Goal: Transaction & Acquisition: Book appointment/travel/reservation

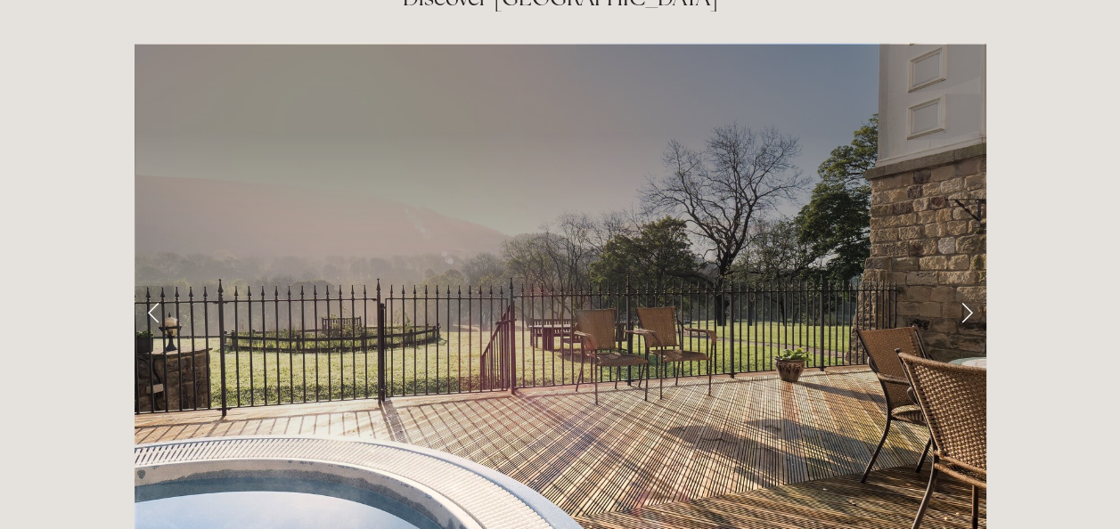
scroll to position [2824, 0]
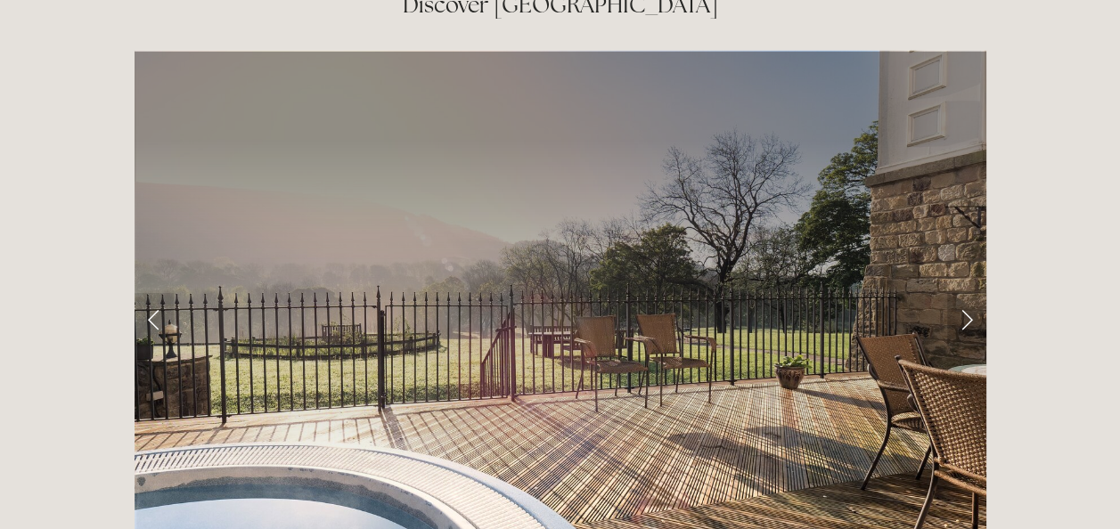
click at [963, 293] on link "Next Slide" at bounding box center [966, 319] width 39 height 53
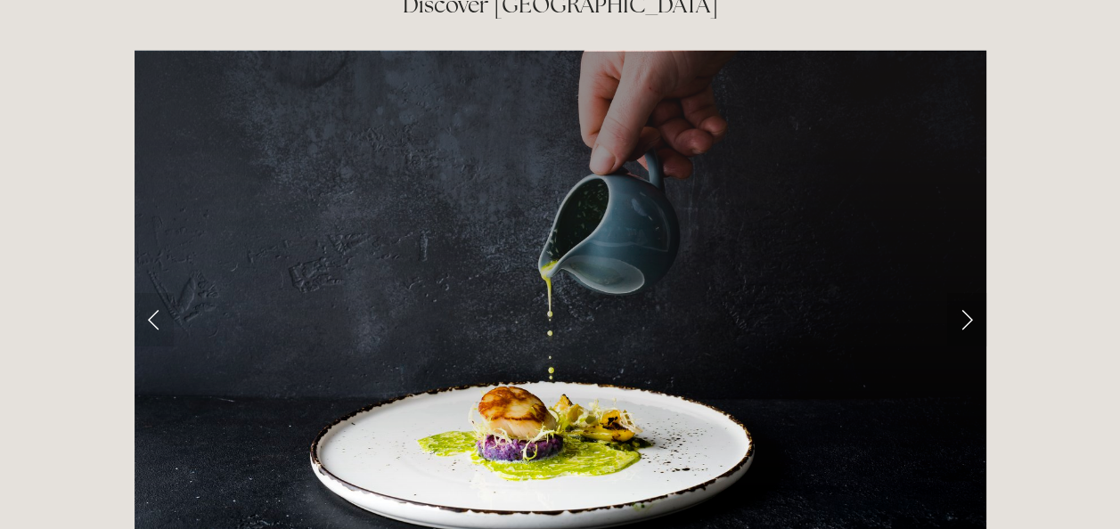
click at [963, 293] on link "Next Slide" at bounding box center [966, 319] width 39 height 53
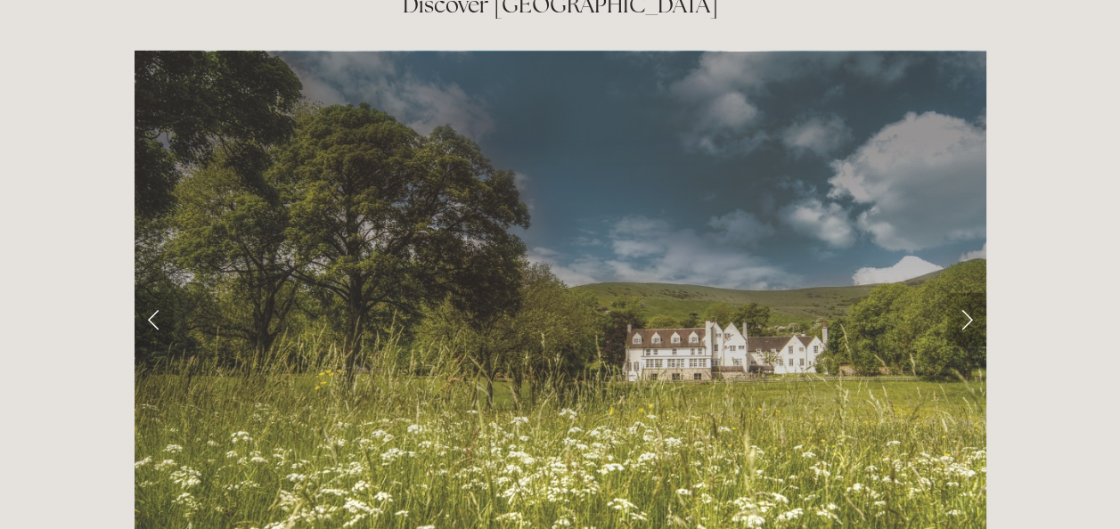
click at [963, 293] on link "Next Slide" at bounding box center [966, 319] width 39 height 53
click at [964, 293] on link "Next Slide" at bounding box center [966, 319] width 39 height 53
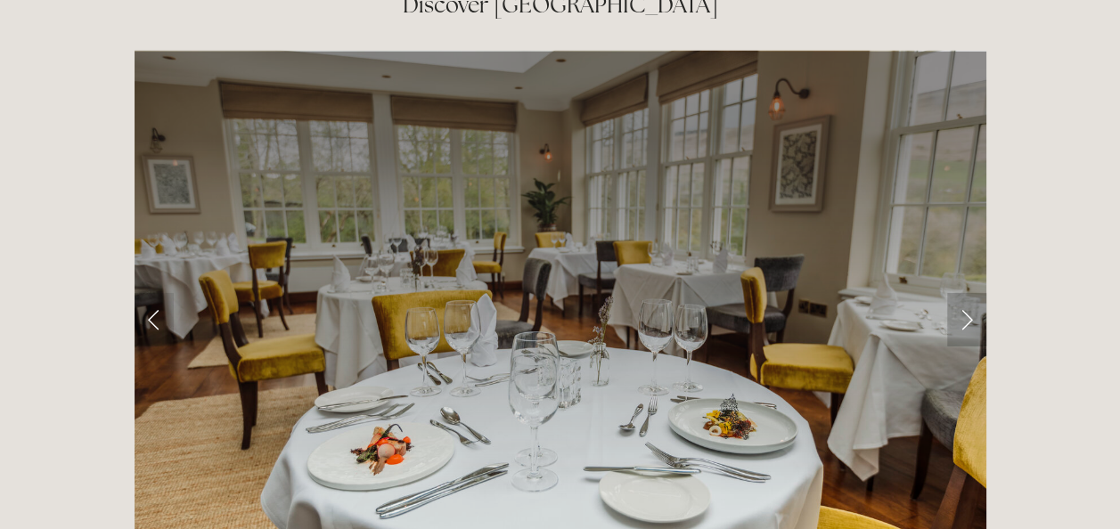
click at [964, 293] on link "Next Slide" at bounding box center [966, 319] width 39 height 53
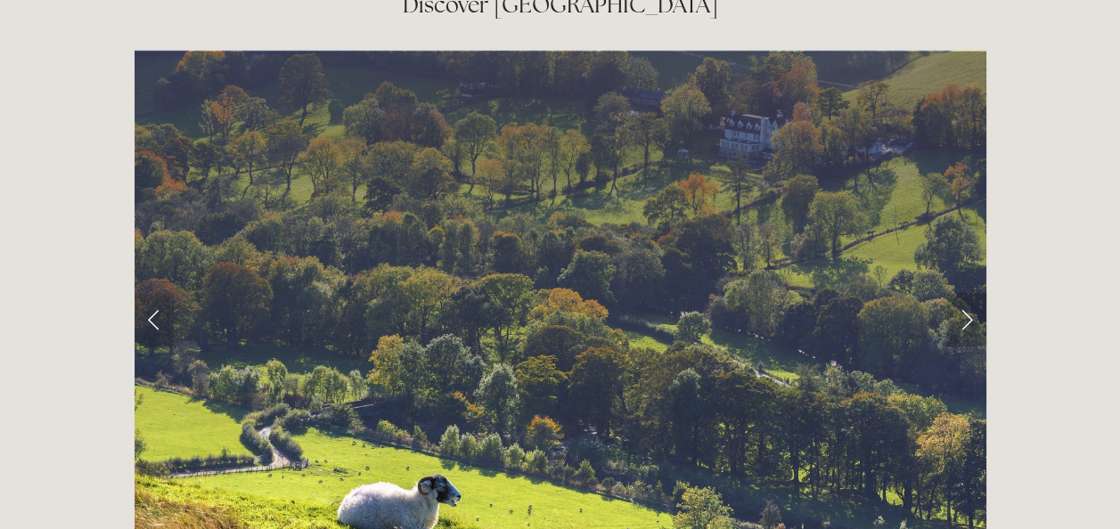
click at [955, 293] on link "Next Slide" at bounding box center [966, 319] width 39 height 53
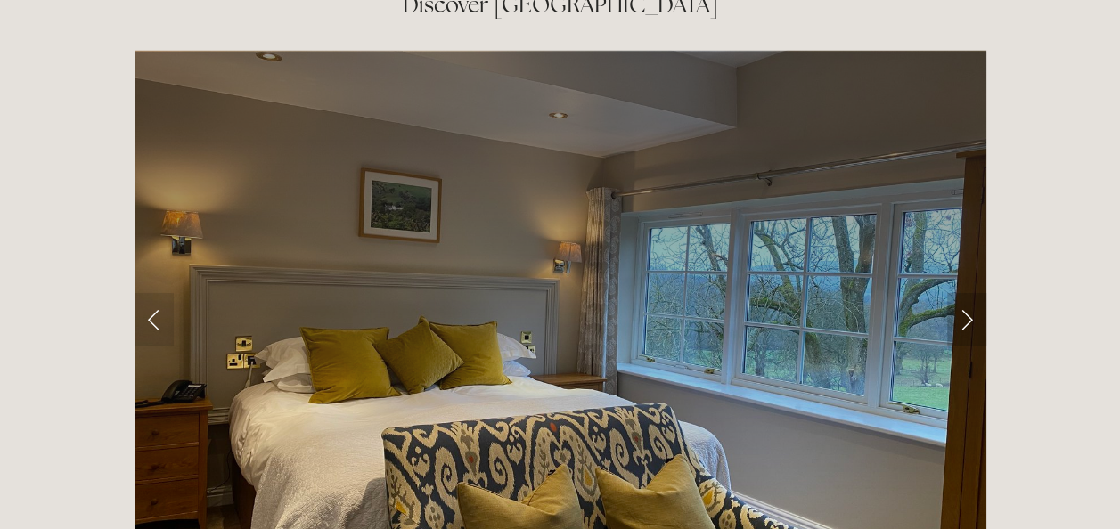
click at [955, 293] on link "Next Slide" at bounding box center [966, 319] width 39 height 53
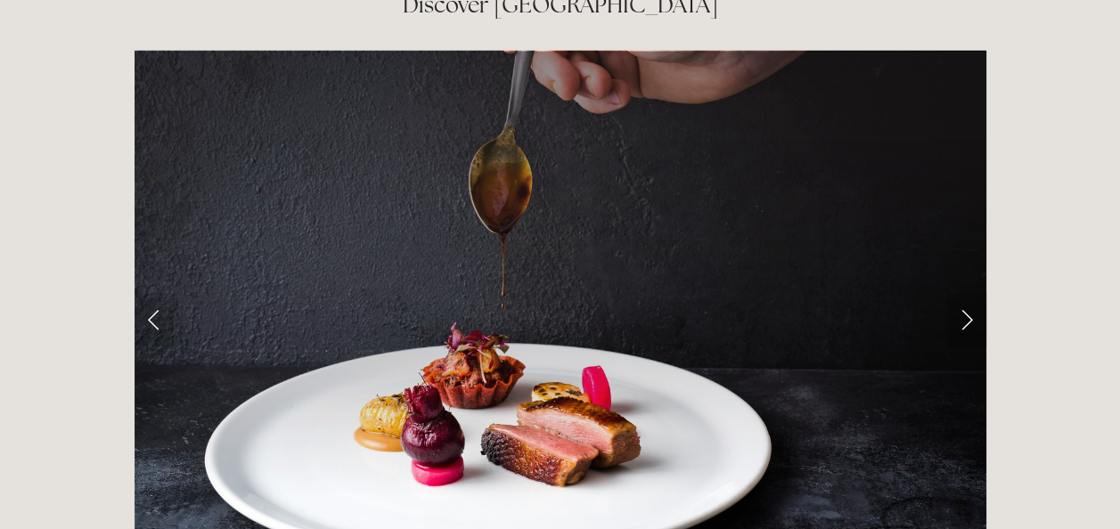
click at [955, 293] on link "Next Slide" at bounding box center [966, 319] width 39 height 53
click at [977, 293] on link "Next Slide" at bounding box center [966, 319] width 39 height 53
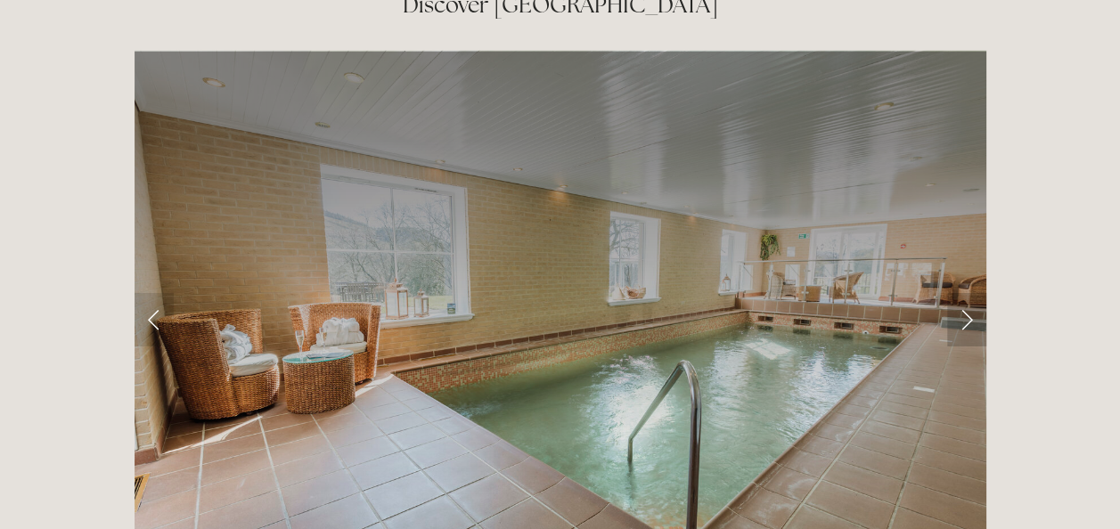
click at [977, 293] on link "Next Slide" at bounding box center [966, 319] width 39 height 53
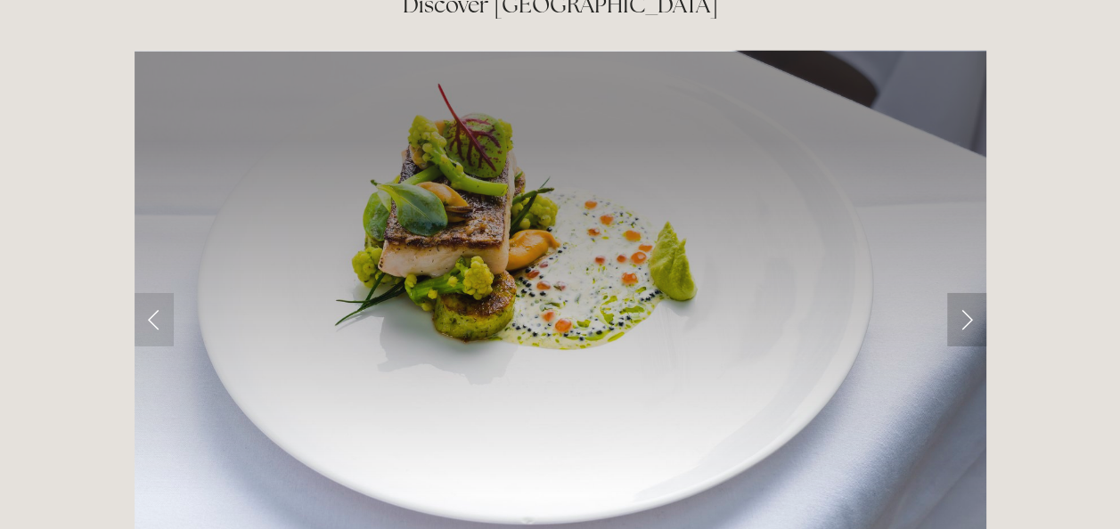
click at [977, 293] on link "Next Slide" at bounding box center [966, 319] width 39 height 53
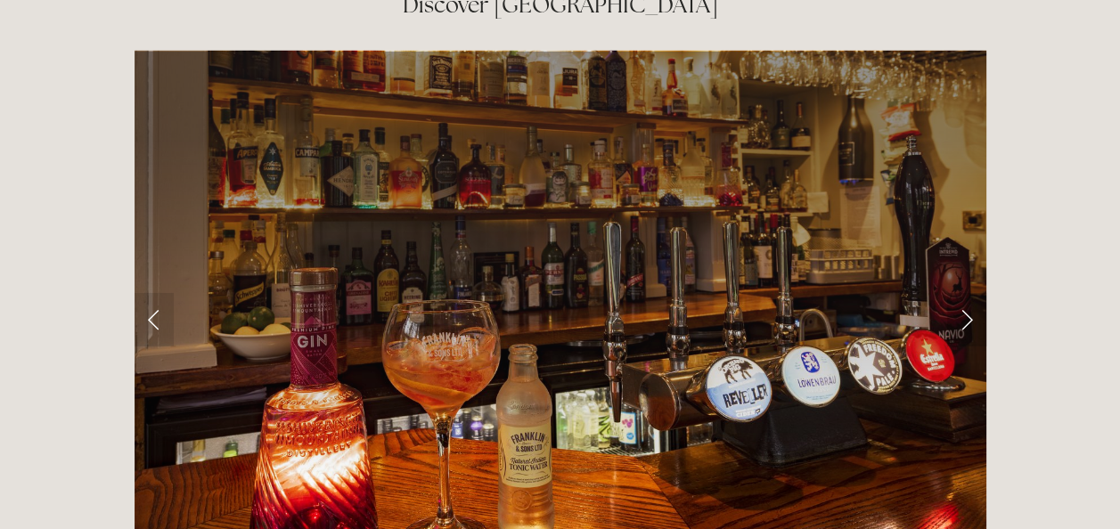
click at [968, 293] on link "Next Slide" at bounding box center [966, 319] width 39 height 53
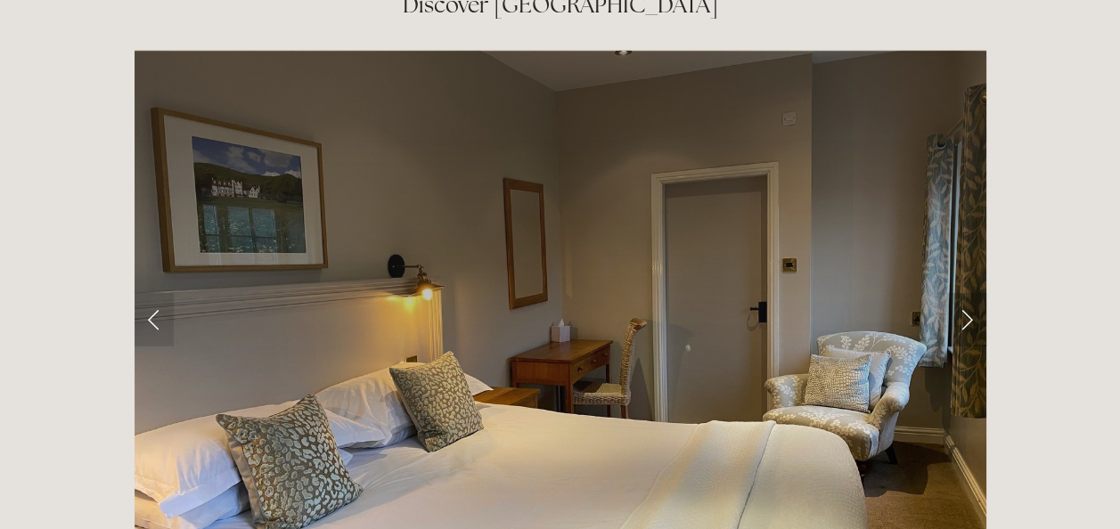
click at [968, 293] on link "Next Slide" at bounding box center [966, 319] width 39 height 53
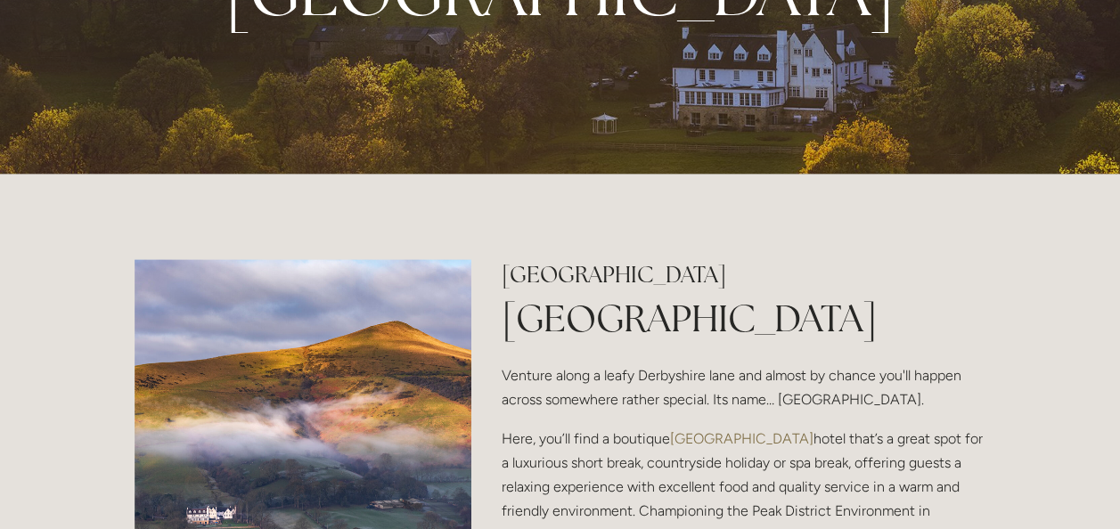
scroll to position [0, 0]
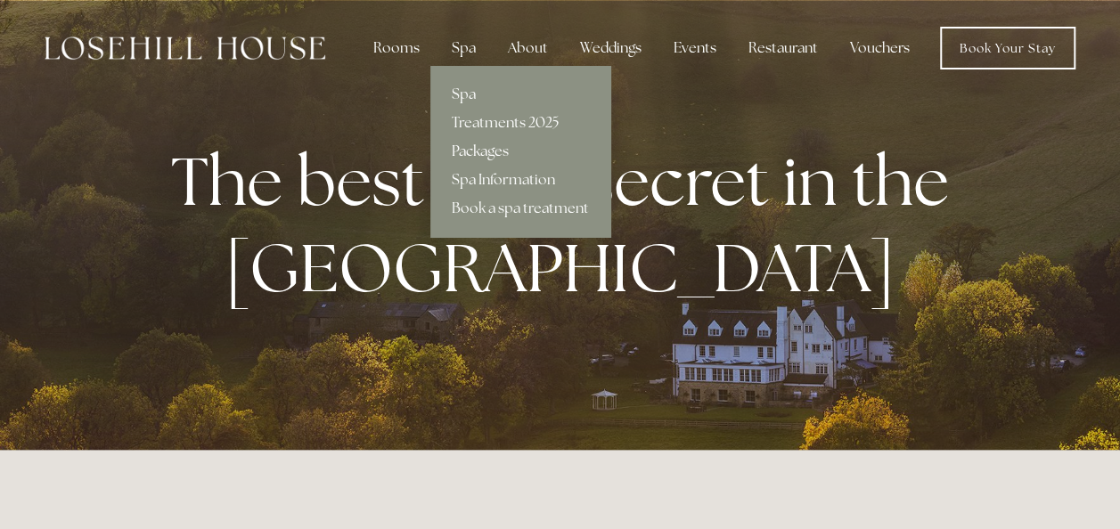
click at [487, 149] on link "Packages" at bounding box center [521, 151] width 180 height 29
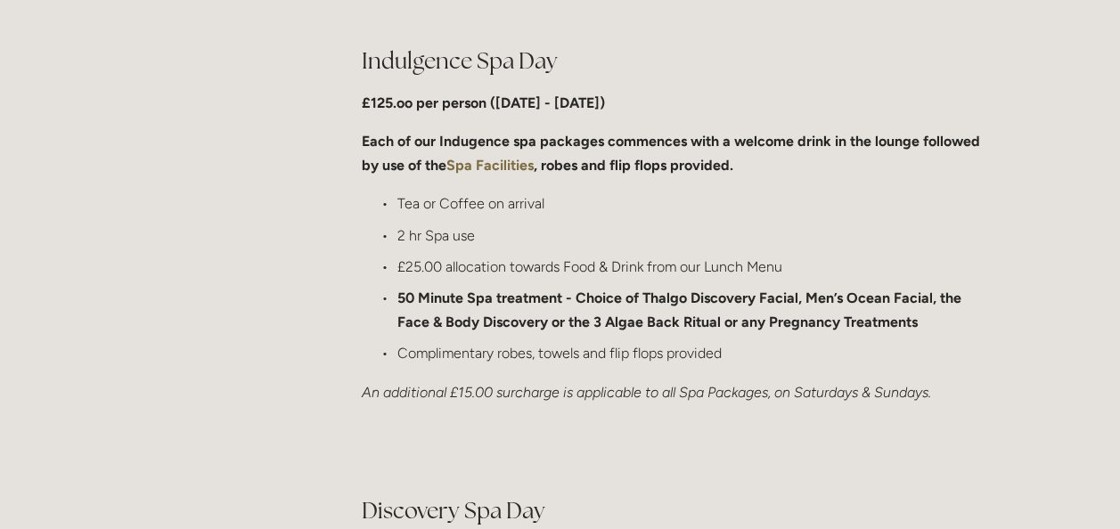
scroll to position [929, 0]
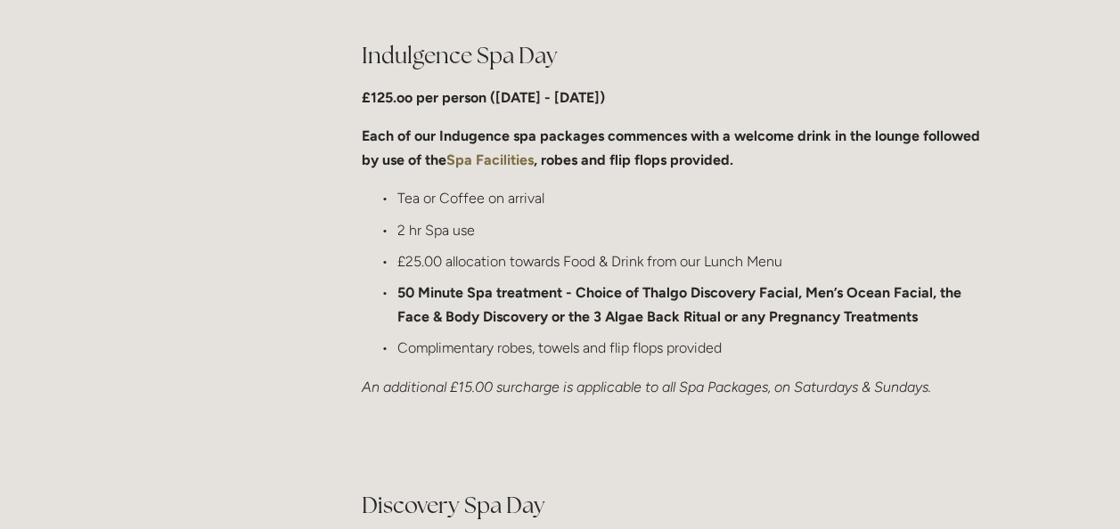
click at [872, 168] on p "Each of our Indugence spa packages commences with a welcome drink in the lounge…" at bounding box center [674, 148] width 625 height 48
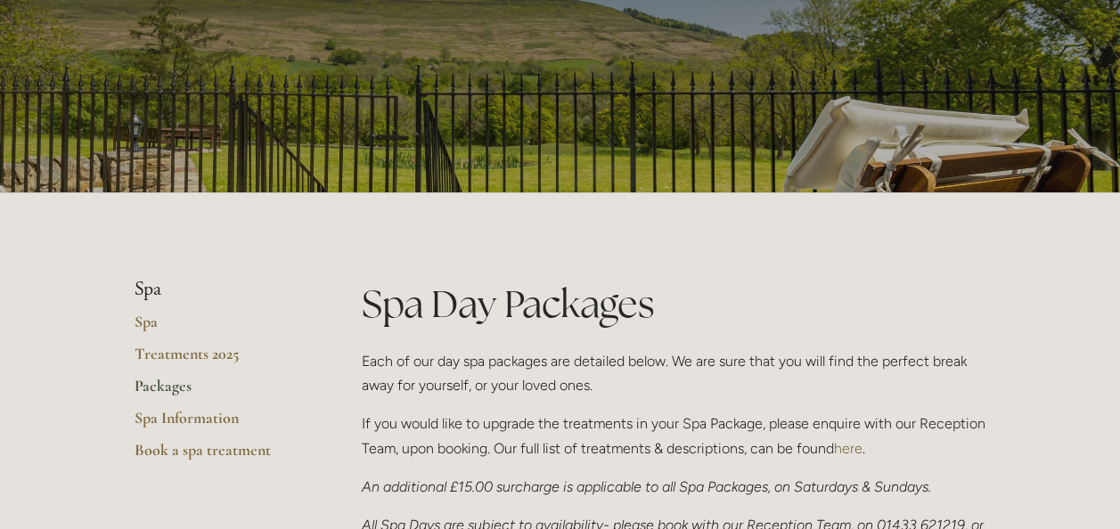
scroll to position [212, 0]
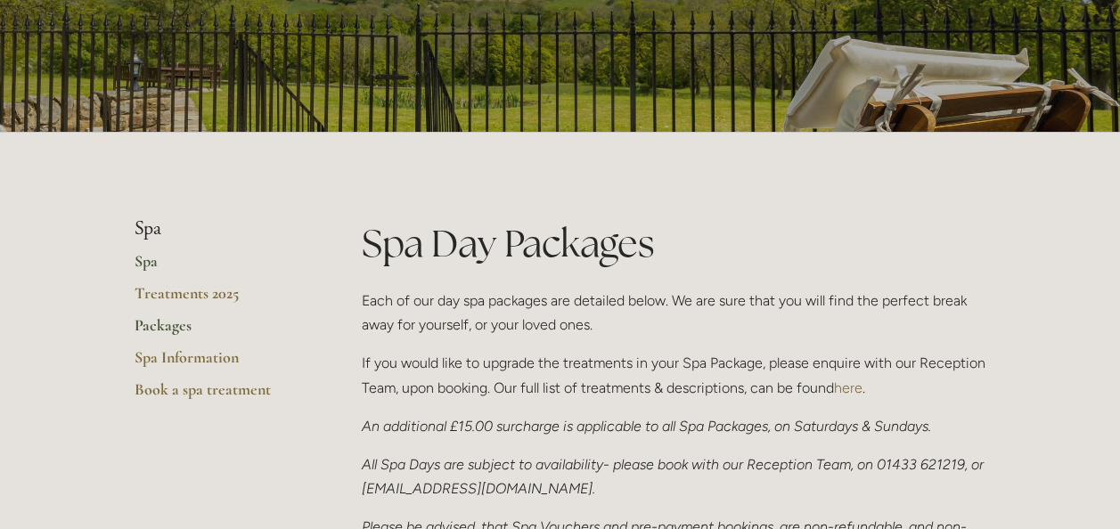
click at [153, 260] on link "Spa" at bounding box center [220, 267] width 170 height 32
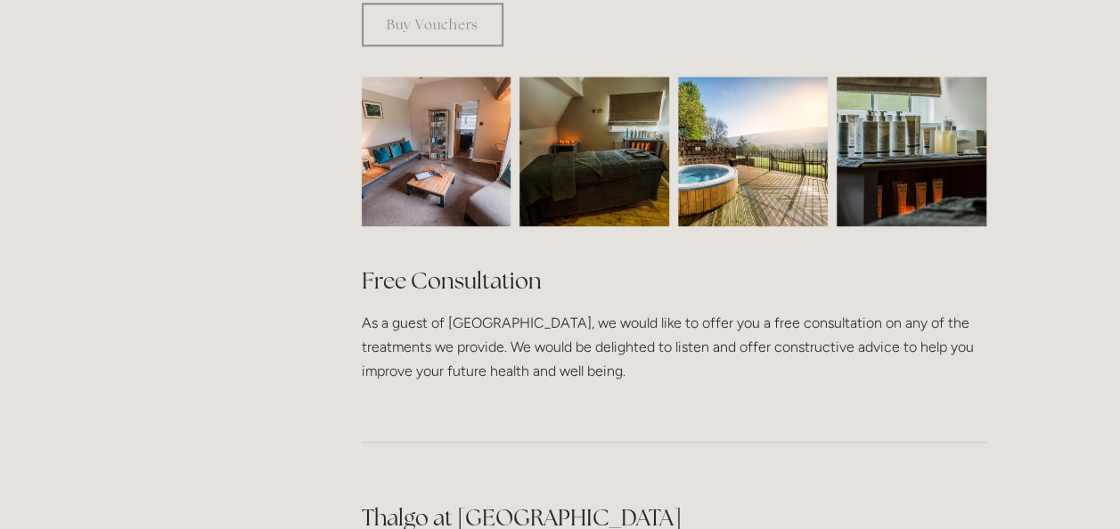
scroll to position [1180, 0]
